Goal: Transaction & Acquisition: Purchase product/service

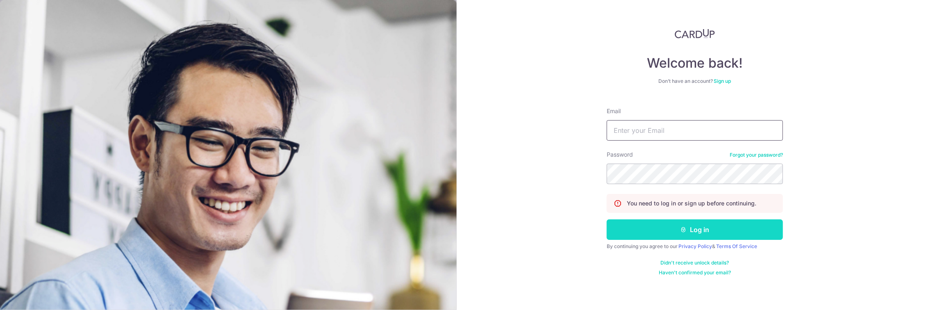
type input "wong.auguste@me.com"
click at [691, 225] on button "Log in" at bounding box center [695, 229] width 176 height 21
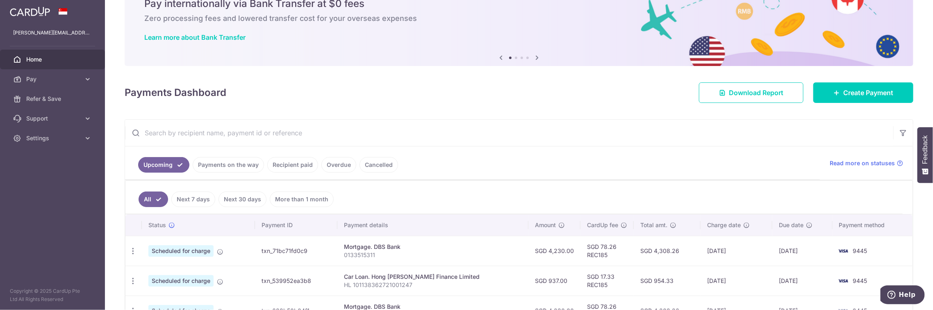
scroll to position [55, 0]
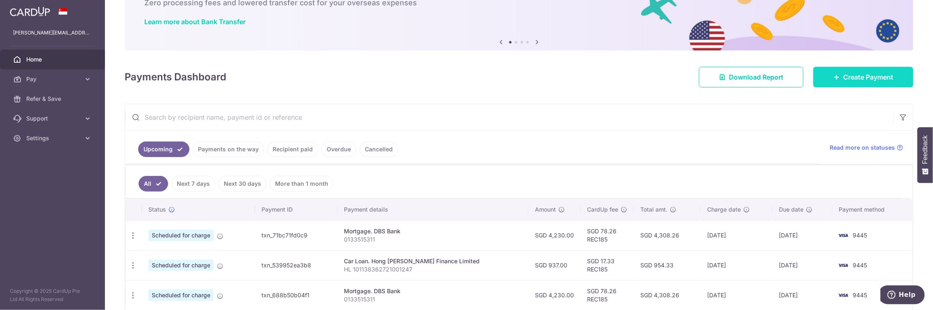
click at [849, 79] on span "Create Payment" at bounding box center [869, 77] width 50 height 10
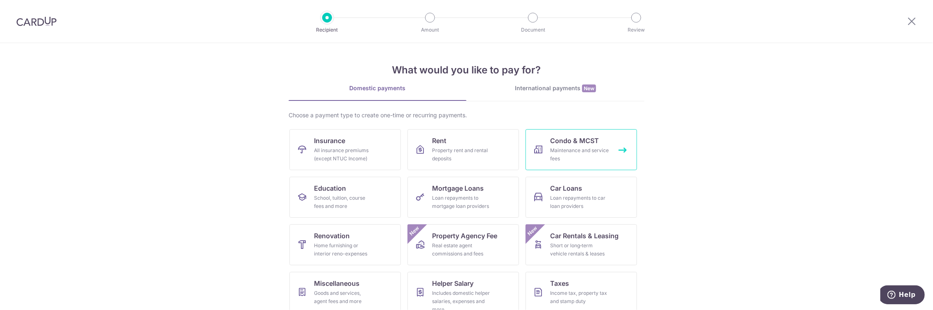
click at [593, 137] on span "Condo & MCST" at bounding box center [574, 141] width 49 height 10
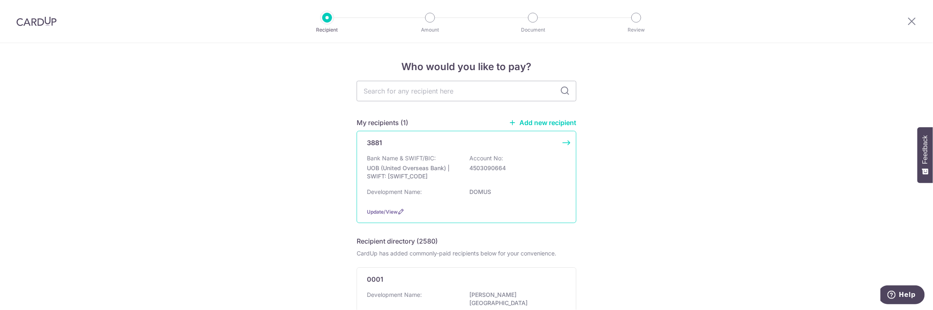
click at [567, 141] on div "3881 Bank Name & SWIFT/BIC: UOB (United Overseas Bank) | SWIFT: UOVBSGSGXXX Acc…" at bounding box center [467, 177] width 220 height 92
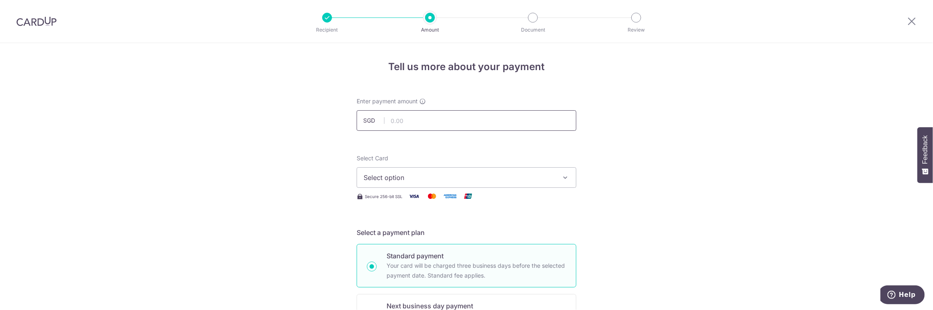
click at [564, 123] on input "text" at bounding box center [467, 120] width 220 height 21
type input "1,116.00"
click at [561, 176] on icon "button" at bounding box center [565, 177] width 8 height 8
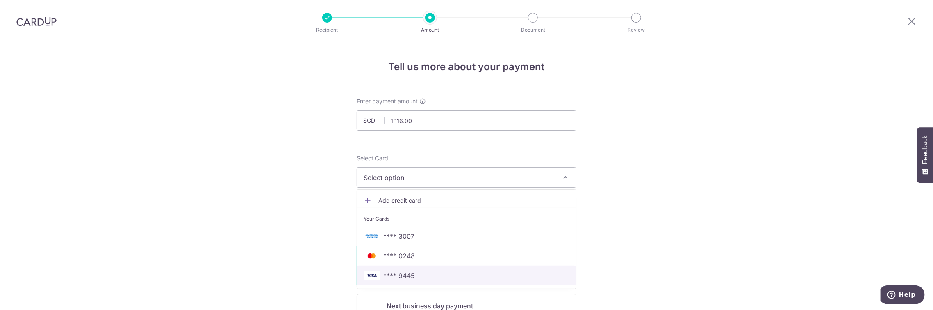
click at [425, 271] on span "**** 9445" at bounding box center [467, 276] width 206 height 10
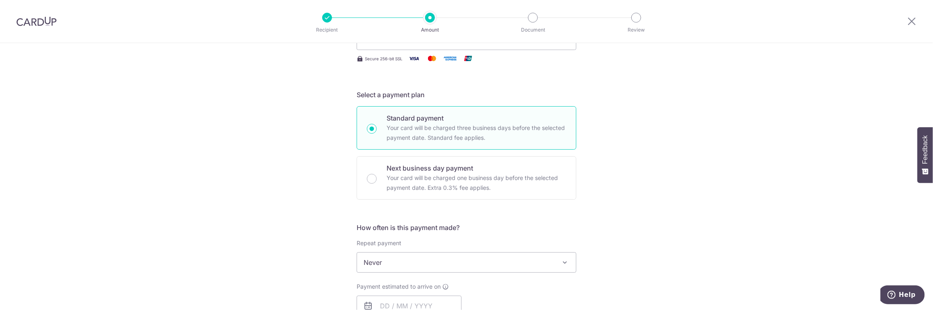
scroll to position [164, 0]
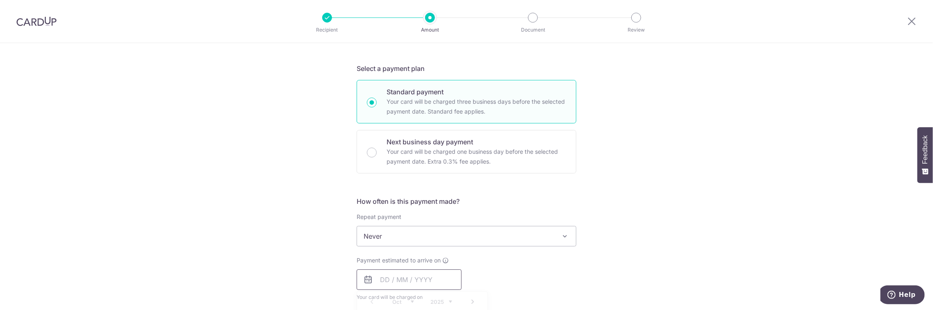
click at [380, 283] on input "text" at bounding box center [409, 279] width 105 height 21
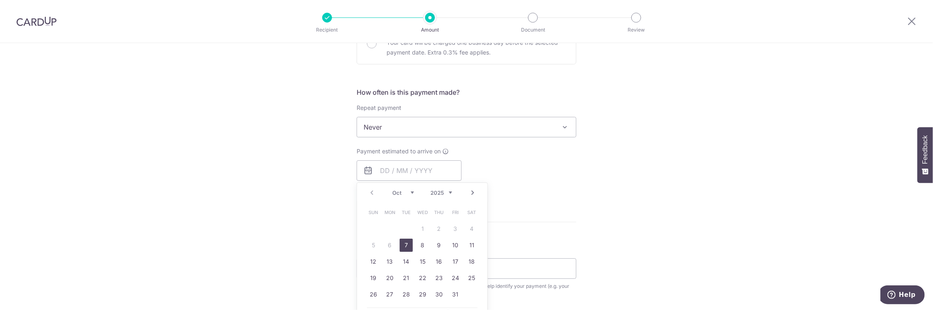
click at [404, 243] on link "7" at bounding box center [406, 245] width 13 height 13
type input "[DATE]"
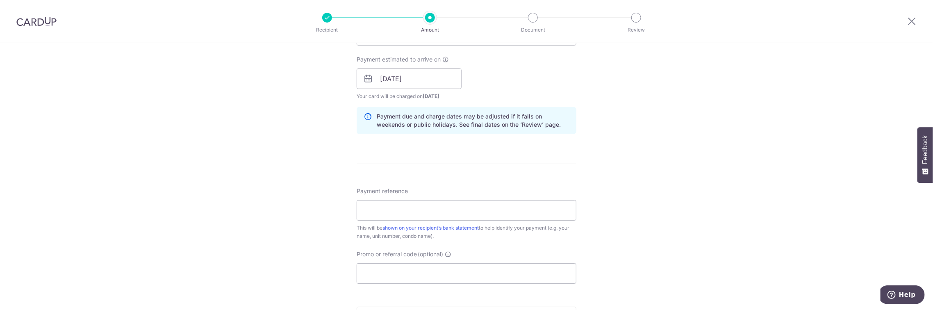
scroll to position [383, 0]
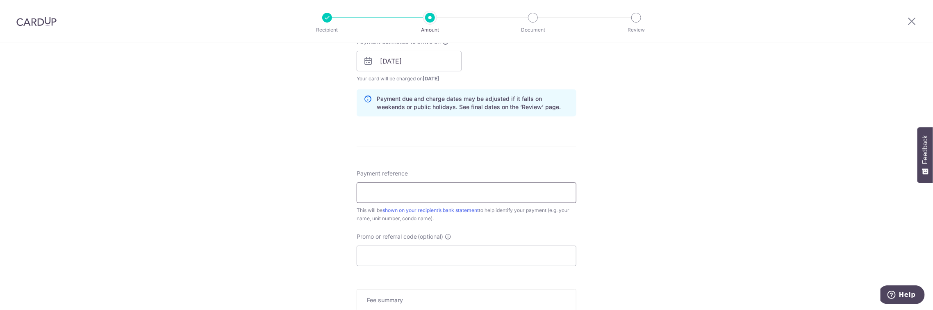
click at [550, 188] on input "Payment reference" at bounding box center [467, 193] width 220 height 21
click at [360, 189] on input "#13-03" at bounding box center [467, 193] width 220 height 21
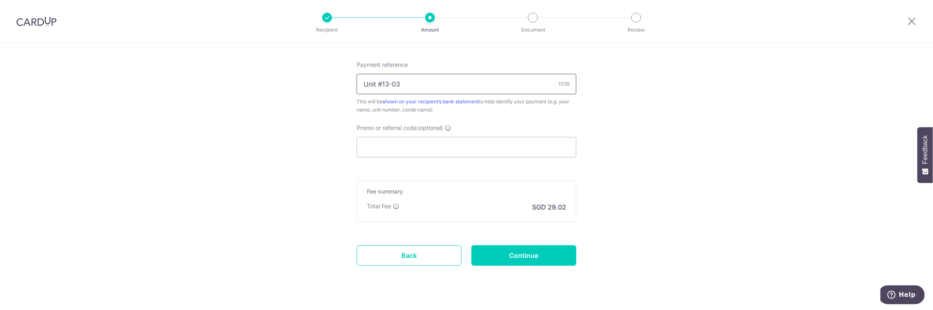
scroll to position [492, 0]
type input "Unit #13-03"
click at [512, 253] on input "Continue" at bounding box center [524, 254] width 105 height 21
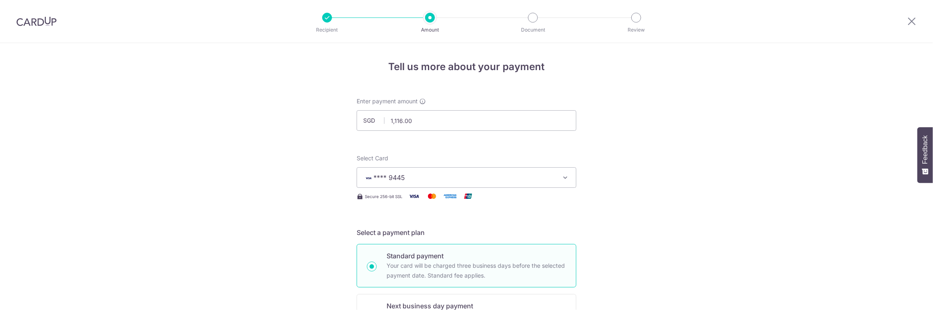
scroll to position [519, 0]
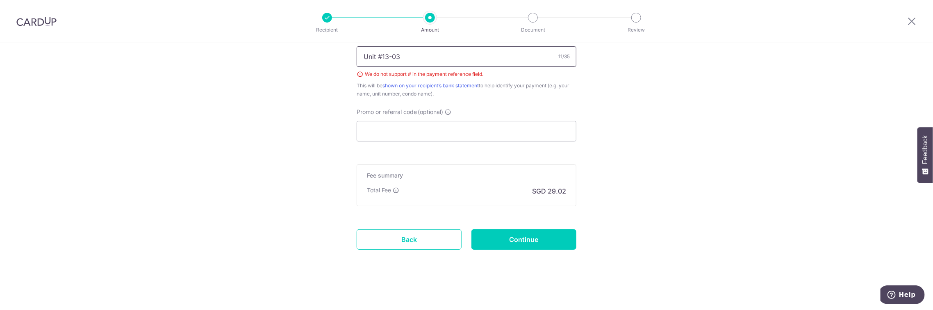
click at [380, 55] on input "Unit #13-03" at bounding box center [467, 56] width 220 height 21
type input "Unit 13-03"
click at [430, 133] on input "Promo or referral code (optional)" at bounding box center [467, 131] width 220 height 21
click at [532, 243] on input "Continue" at bounding box center [524, 239] width 105 height 21
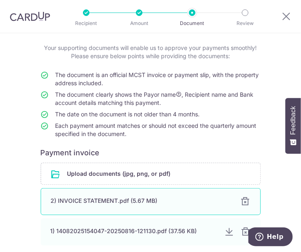
scroll to position [100, 0]
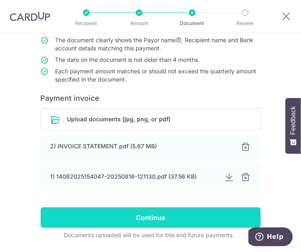
click at [165, 215] on input "Continue" at bounding box center [151, 218] width 220 height 21
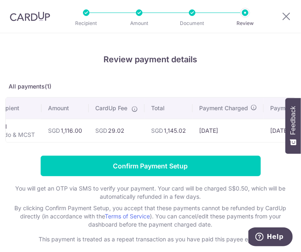
scroll to position [0, 26]
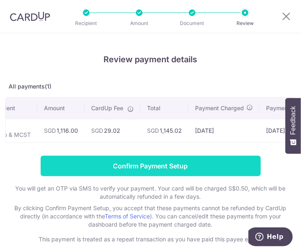
click at [171, 171] on input "Confirm Payment Setup" at bounding box center [151, 166] width 220 height 21
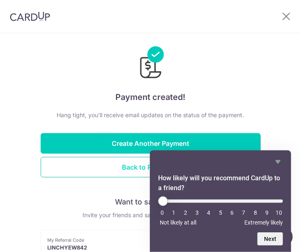
click at [143, 164] on button "Back to Payments" at bounding box center [151, 167] width 220 height 21
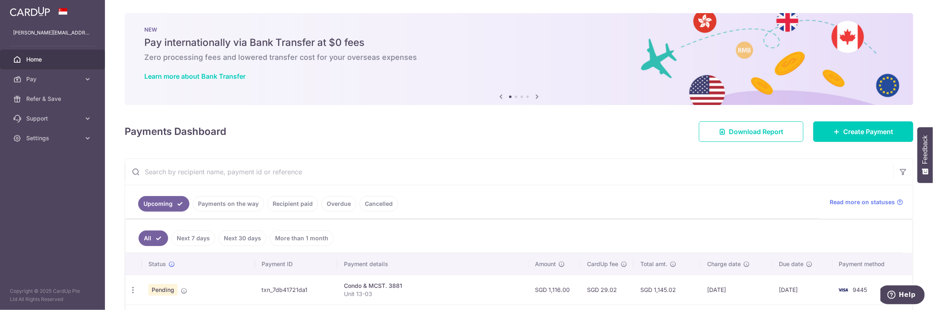
scroll to position [55, 0]
